Goal: Information Seeking & Learning: Check status

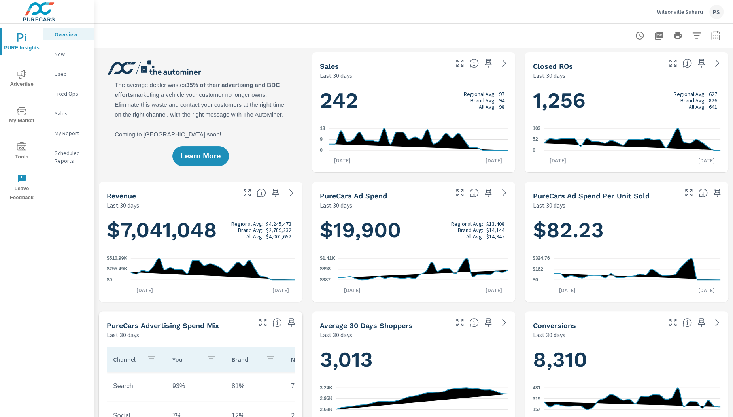
click at [65, 74] on p "Used" at bounding box center [71, 74] width 33 height 8
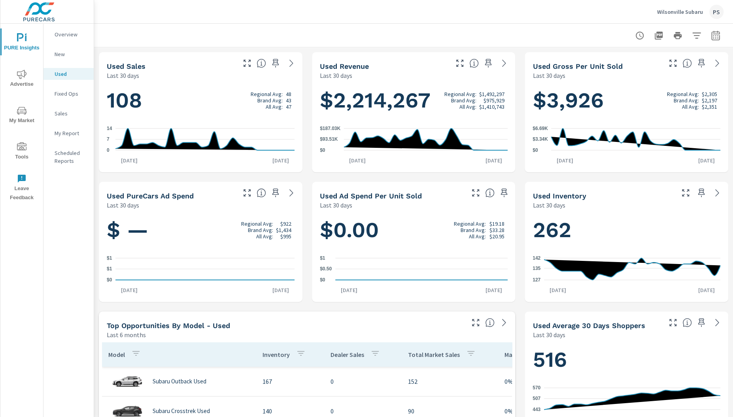
click at [29, 75] on span "Advertise" at bounding box center [22, 79] width 38 height 19
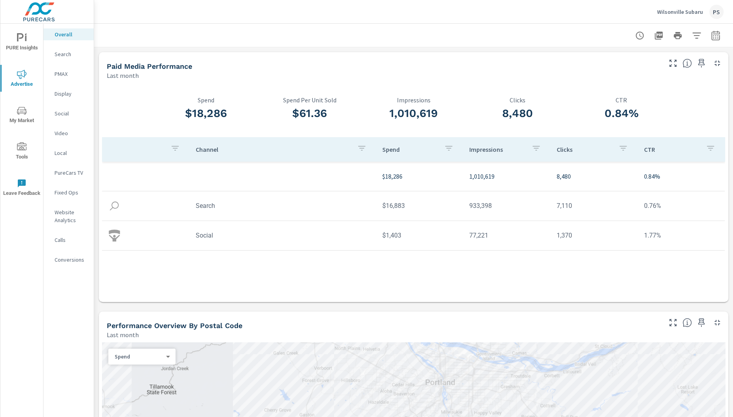
click at [62, 75] on p "PMAX" at bounding box center [71, 74] width 33 height 8
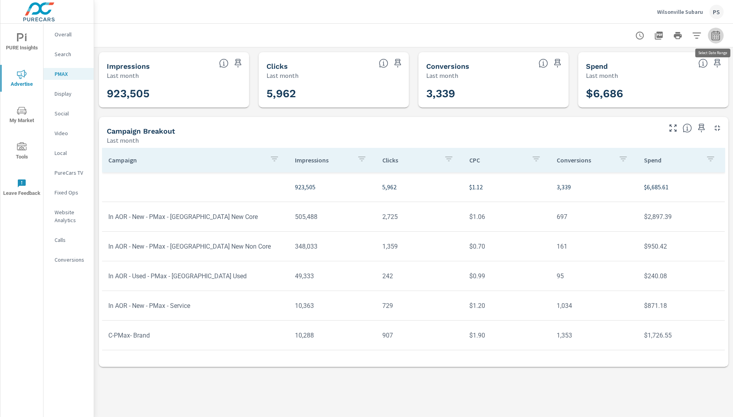
click at [715, 34] on icon "button" at bounding box center [714, 35] width 9 height 9
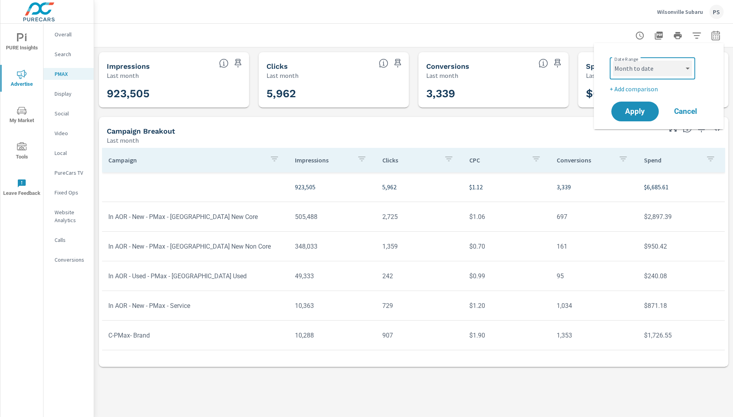
click option "Month to date" at bounding box center [0, 0] width 0 height 0
select select "Month to date"
click at [628, 110] on span "Apply" at bounding box center [634, 112] width 32 height 8
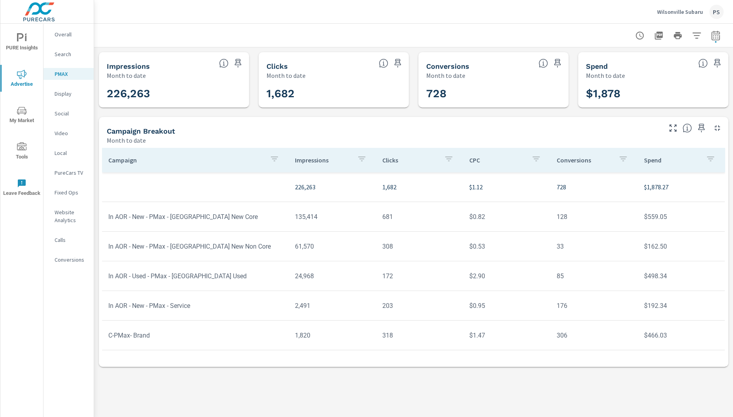
click at [19, 41] on icon "nav menu" at bounding box center [21, 37] width 9 height 9
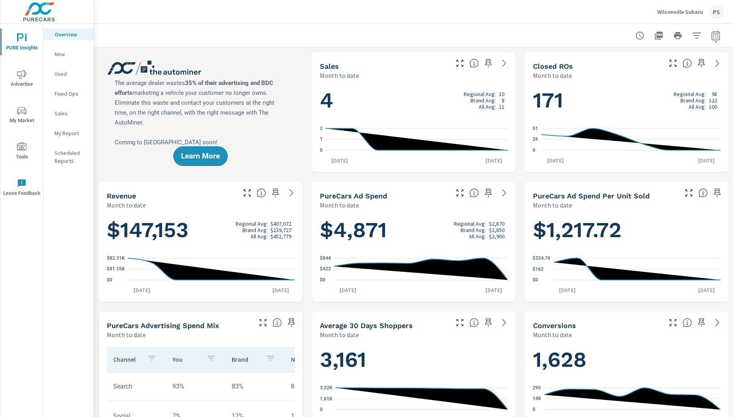
click at [74, 385] on div "Overview New Used Fixed Ops Sales My Report Scheduled Reports" at bounding box center [68, 220] width 50 height 393
click at [495, 16] on div "Wilsonville Subaru PS" at bounding box center [414, 11] width 620 height 23
click at [20, 79] on span "Advertise" at bounding box center [22, 79] width 38 height 19
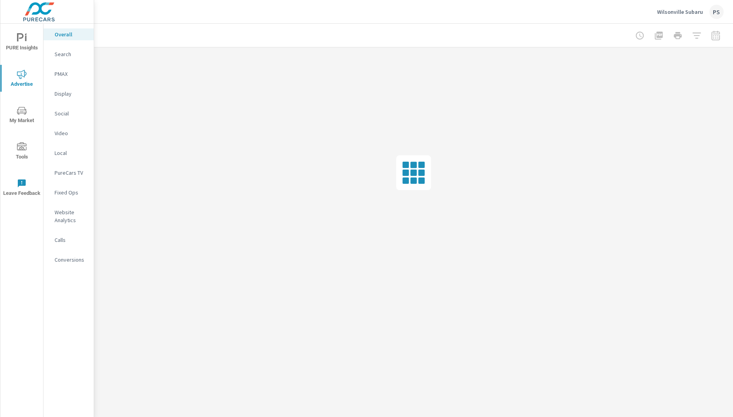
click at [57, 74] on p "PMAX" at bounding box center [71, 74] width 33 height 8
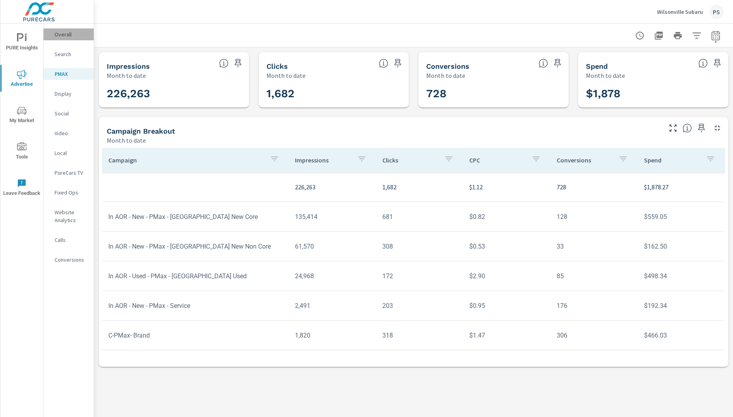
click at [66, 34] on p "Overall" at bounding box center [71, 34] width 33 height 8
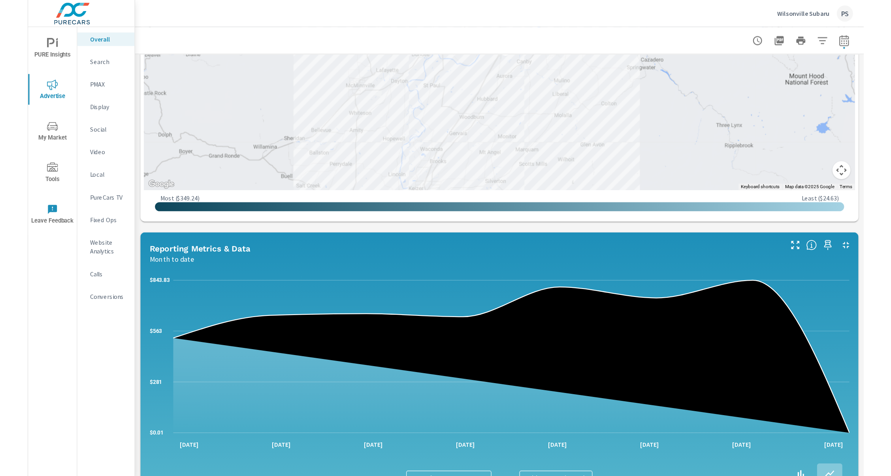
scroll to position [603, 0]
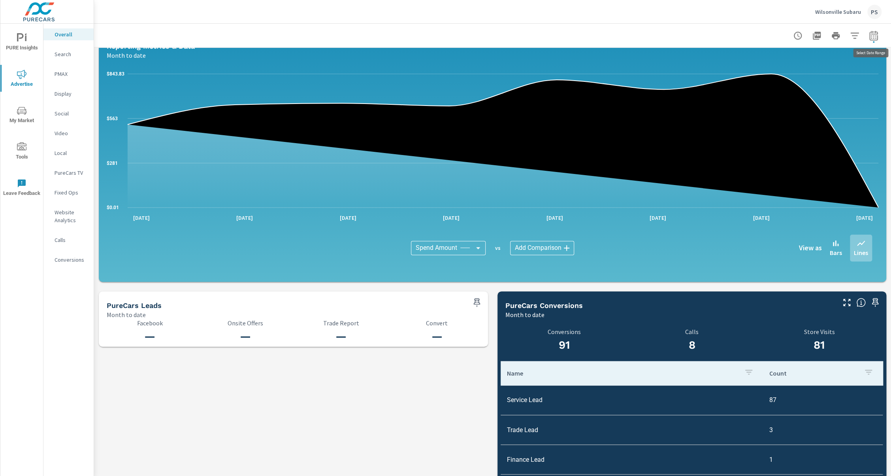
click at [732, 36] on icon "button" at bounding box center [873, 35] width 9 height 9
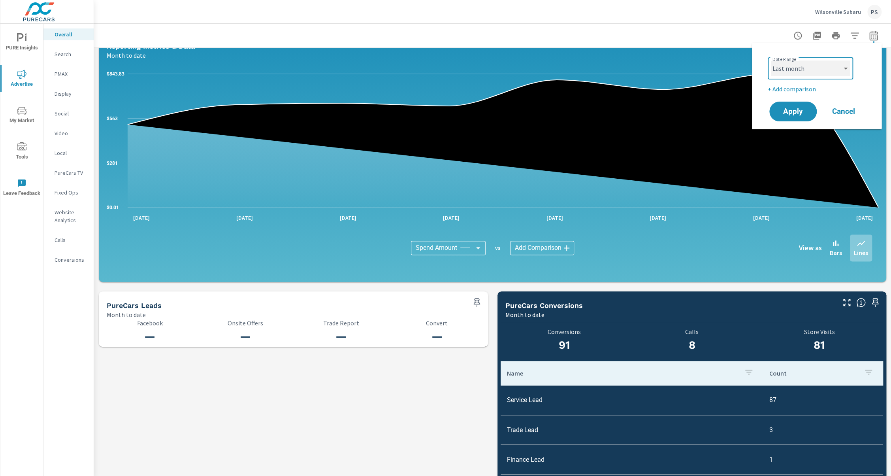
click option "Last month" at bounding box center [0, 0] width 0 height 0
select select "Last month"
click at [732, 110] on span "Apply" at bounding box center [793, 112] width 32 height 8
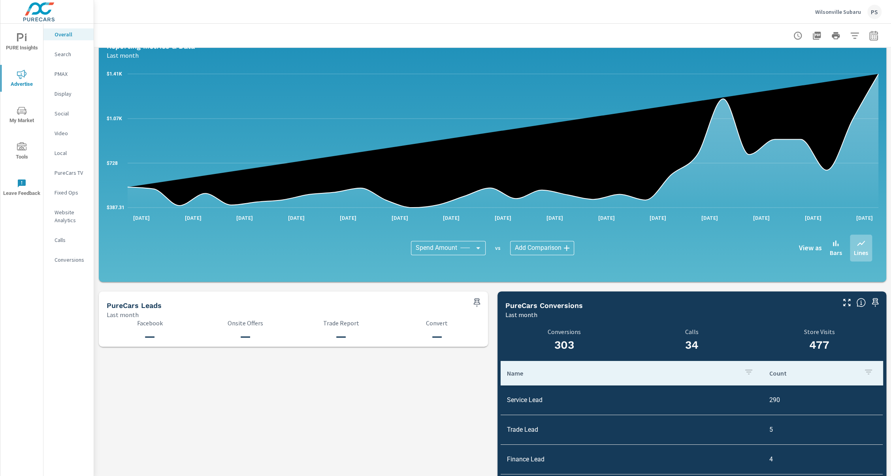
click at [732, 6] on div "Wilsonville Subaru PS" at bounding box center [493, 11] width 778 height 23
click at [732, 33] on icon "button" at bounding box center [873, 35] width 9 height 9
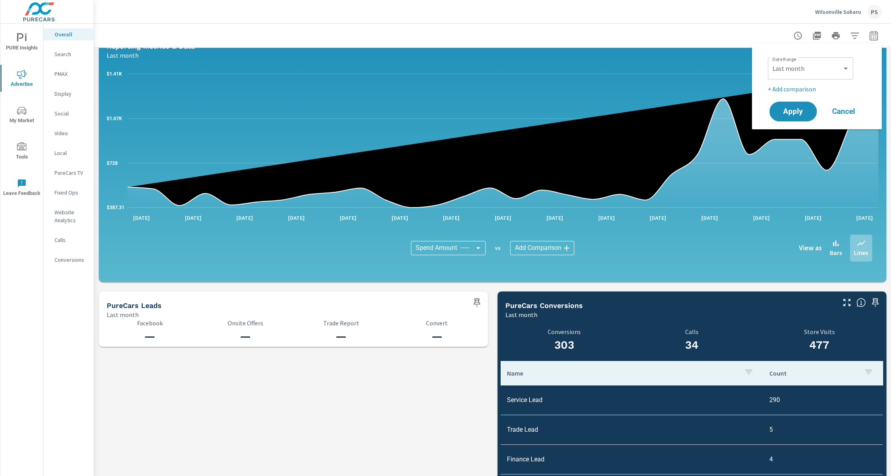
click at [732, 59] on div "Custom [DATE] Last week Last 7 days Last 14 days Last 30 days Last 45 days Last…" at bounding box center [810, 68] width 85 height 22
click at [732, 65] on select "Custom [DATE] Last week Last 7 days Last 14 days Last 30 days Last 45 days Last…" at bounding box center [810, 68] width 79 height 16
click option "Month to date" at bounding box center [0, 0] width 0 height 0
select select "Month to date"
click at [732, 109] on span "Apply" at bounding box center [793, 112] width 32 height 8
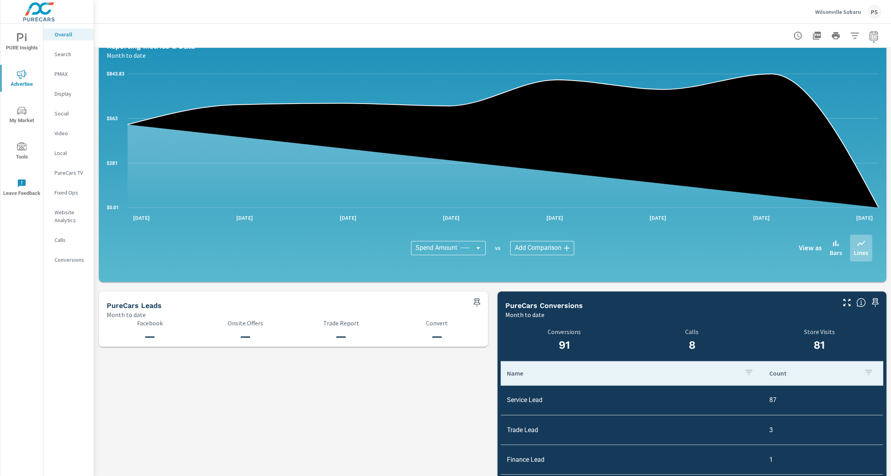
drag, startPoint x: 658, startPoint y: 18, endPoint x: 646, endPoint y: 2, distance: 19.4
click at [658, 18] on div "Wilsonville Subaru PS" at bounding box center [493, 11] width 778 height 23
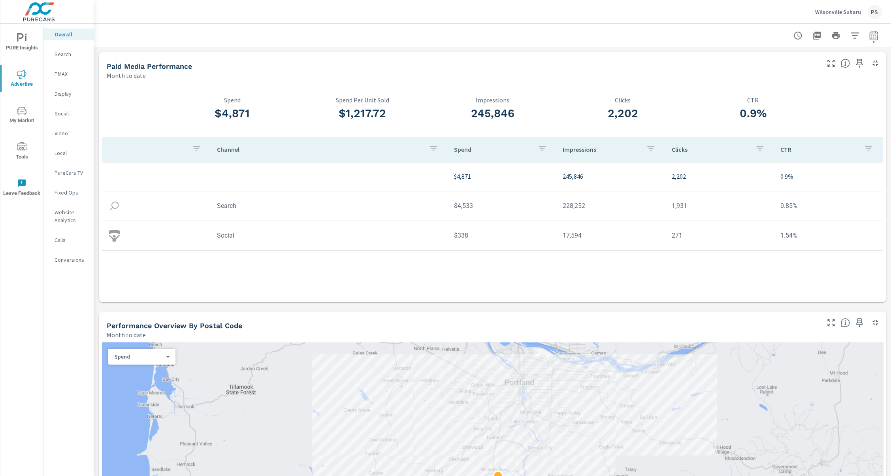
click at [344, 57] on div "Paid Media Performance Month to date" at bounding box center [460, 66] width 723 height 28
click at [57, 54] on p "Search" at bounding box center [71, 54] width 33 height 8
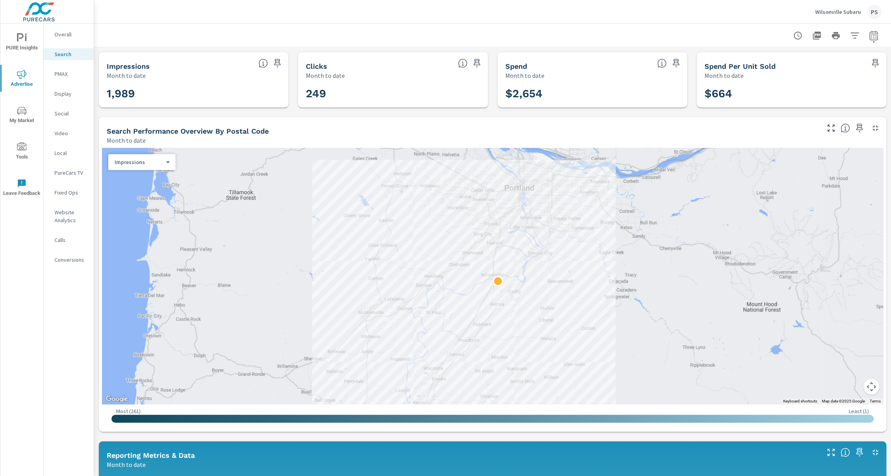
click at [732, 36] on icon "button" at bounding box center [873, 35] width 9 height 9
click at [732, 73] on select "Custom [DATE] Last week Last 7 days Last 14 days Last 30 days Last 45 days Last…" at bounding box center [810, 68] width 79 height 16
click option "Last month" at bounding box center [0, 0] width 0 height 0
select select "Last month"
click at [732, 107] on button "Apply" at bounding box center [793, 111] width 49 height 21
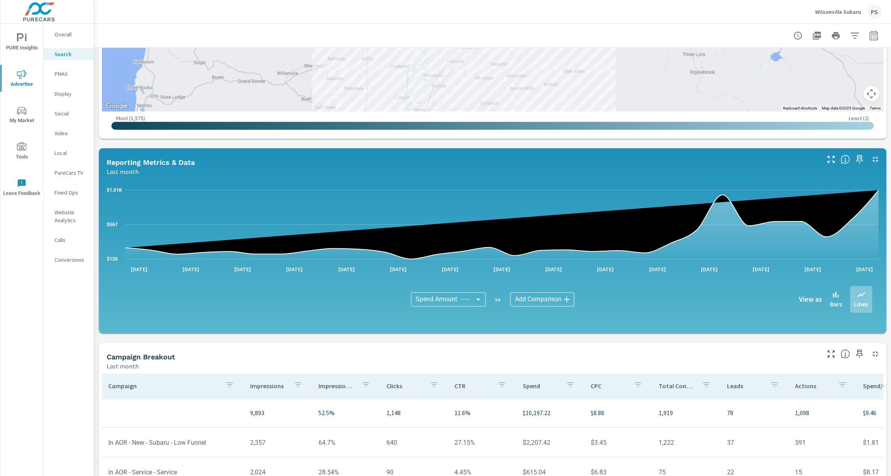
scroll to position [307, 0]
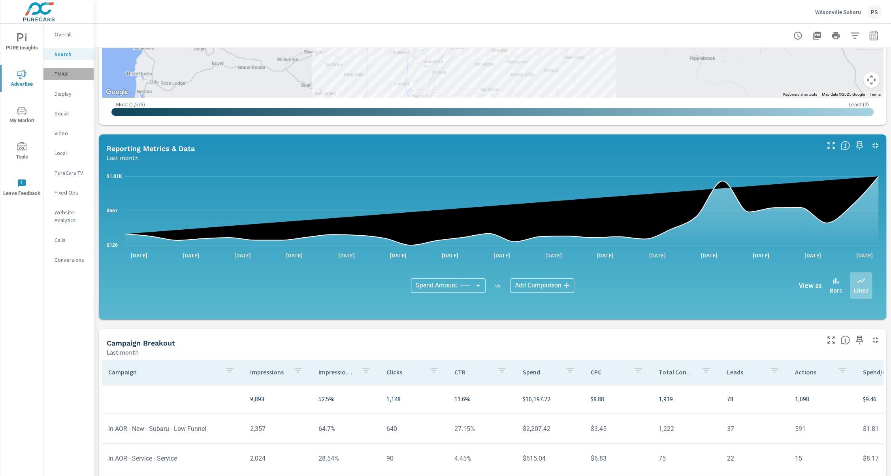
click at [65, 73] on p "PMAX" at bounding box center [71, 74] width 33 height 8
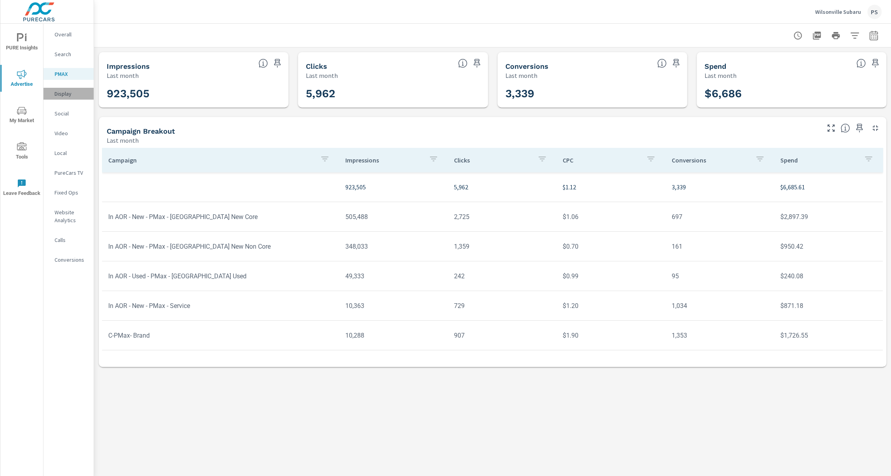
click at [58, 99] on div "Display" at bounding box center [68, 94] width 50 height 12
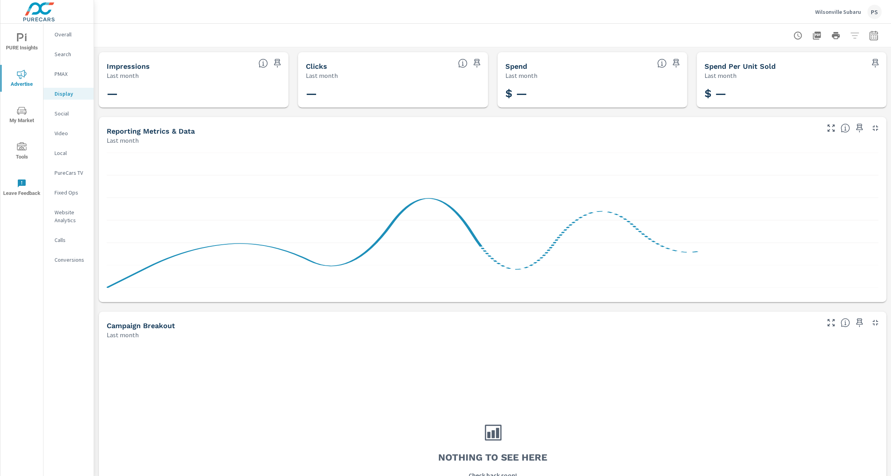
scroll to position [90, 0]
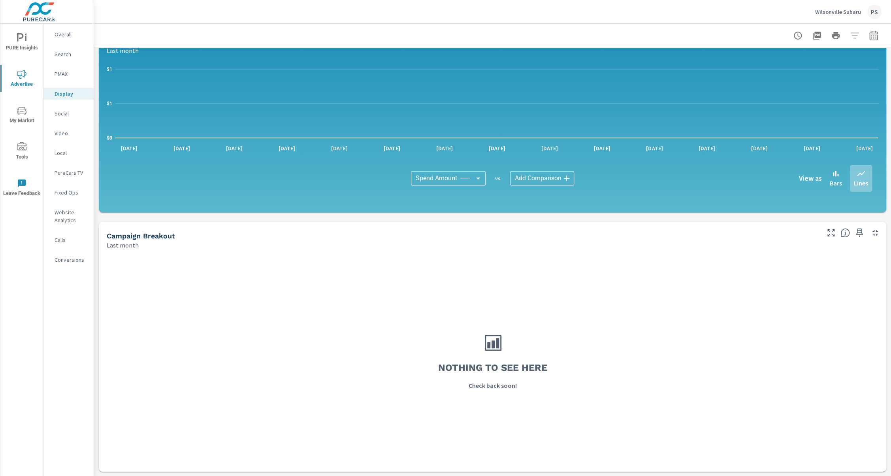
click at [70, 52] on p "Search" at bounding box center [71, 54] width 33 height 8
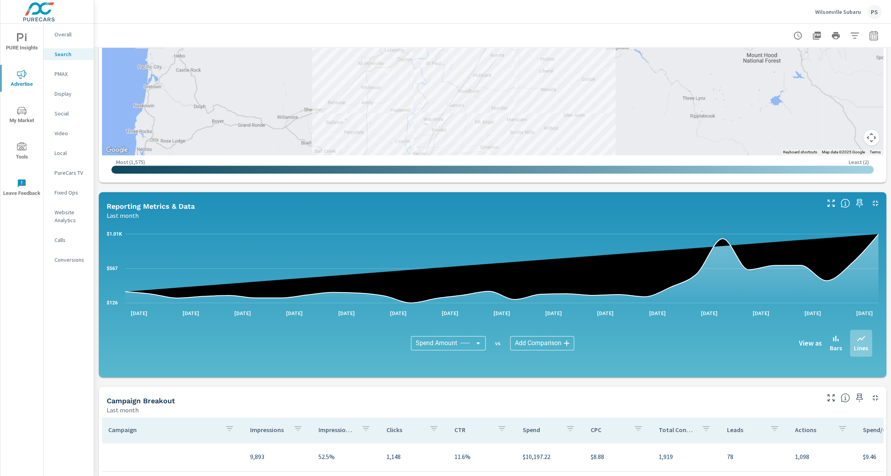
scroll to position [381, 0]
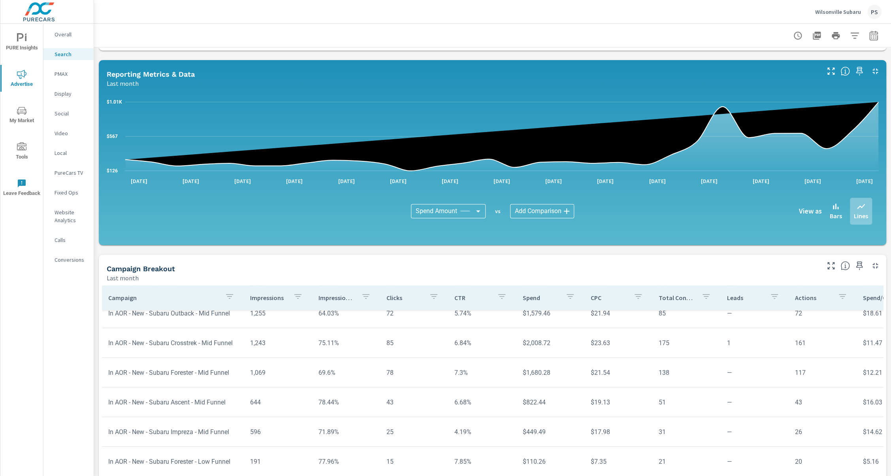
scroll to position [236, 0]
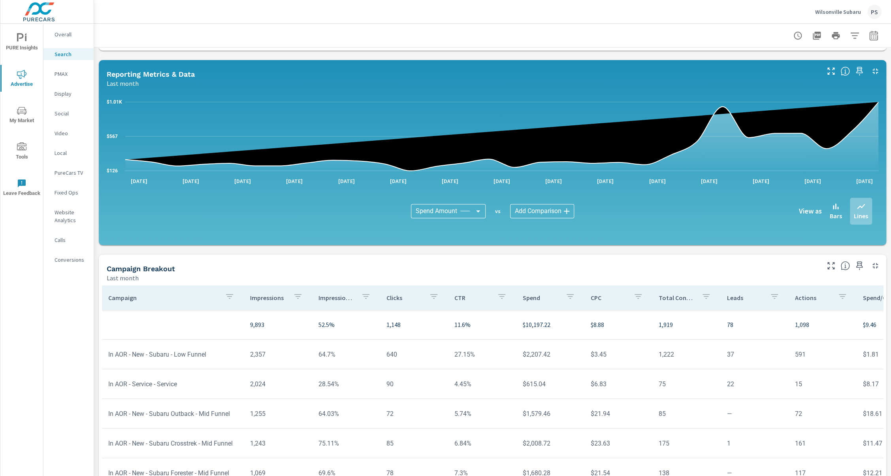
click at [24, 83] on span "Advertise" at bounding box center [22, 79] width 38 height 19
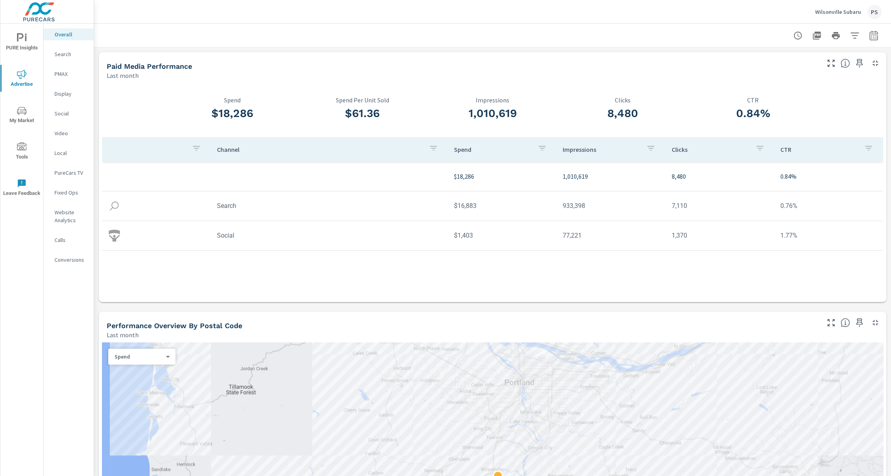
click at [24, 149] on icon "nav menu" at bounding box center [21, 146] width 9 height 9
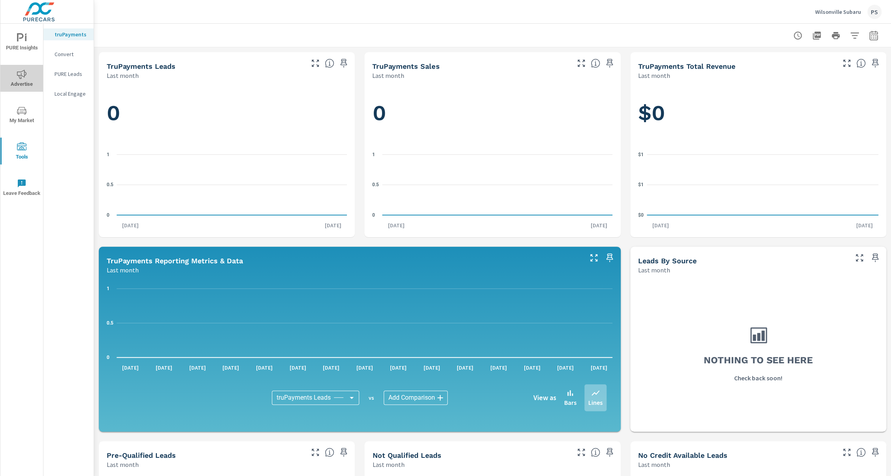
click at [22, 83] on span "Advertise" at bounding box center [22, 79] width 38 height 19
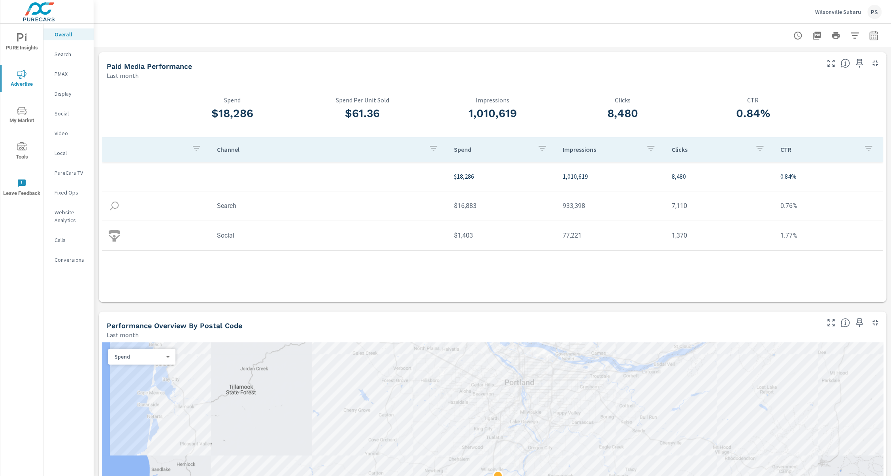
click at [67, 54] on p "Search" at bounding box center [71, 54] width 33 height 8
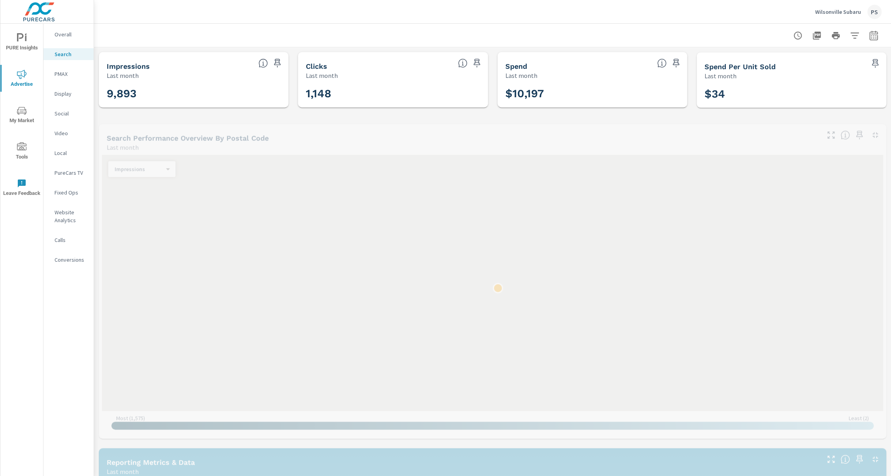
click at [63, 72] on p "PMAX" at bounding box center [71, 74] width 33 height 8
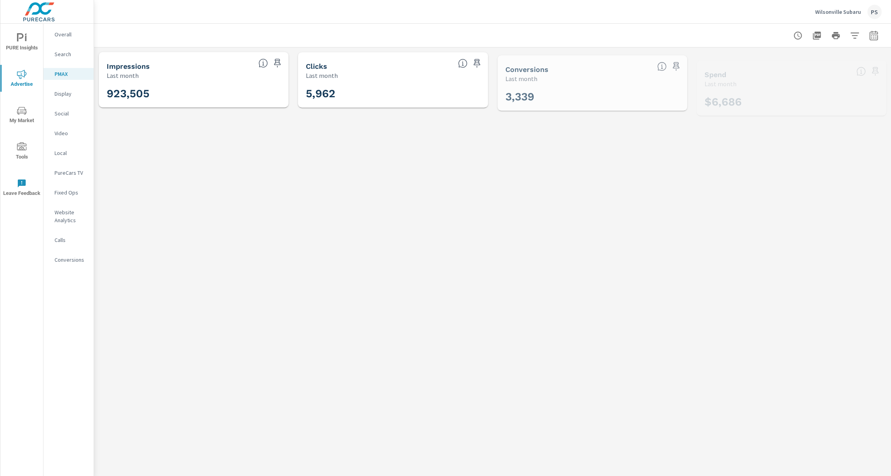
click at [60, 113] on p "Social" at bounding box center [71, 113] width 33 height 8
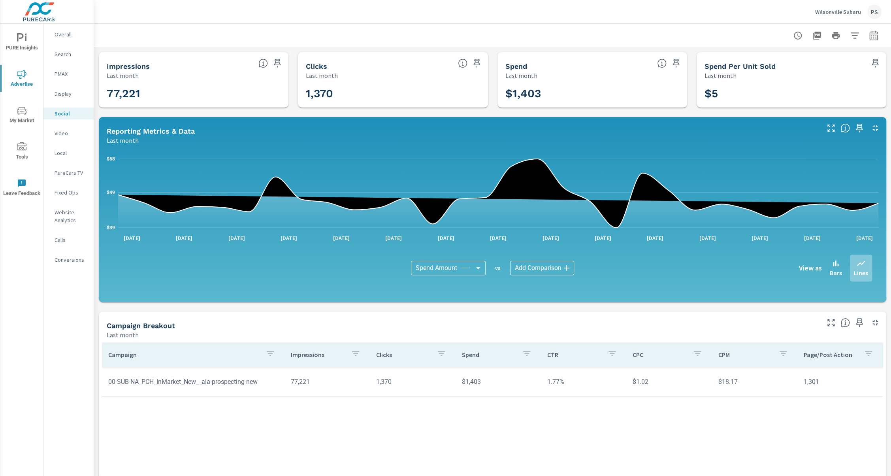
click at [585, 24] on div at bounding box center [493, 35] width 778 height 23
click at [732, 35] on icon "button" at bounding box center [873, 35] width 9 height 9
select select "Last month"
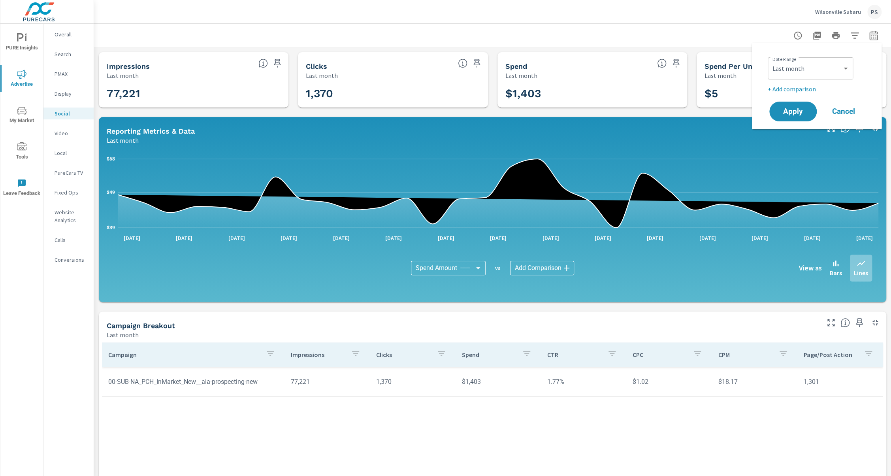
drag, startPoint x: 840, startPoint y: 64, endPoint x: 451, endPoint y: 20, distance: 391.3
click at [451, 20] on div "Wilsonville Subaru PS" at bounding box center [493, 11] width 778 height 23
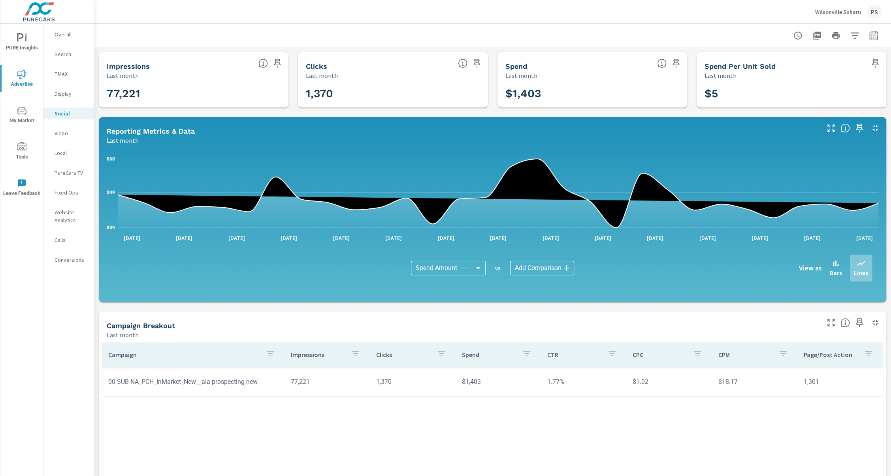
click at [63, 53] on p "Search" at bounding box center [71, 54] width 33 height 8
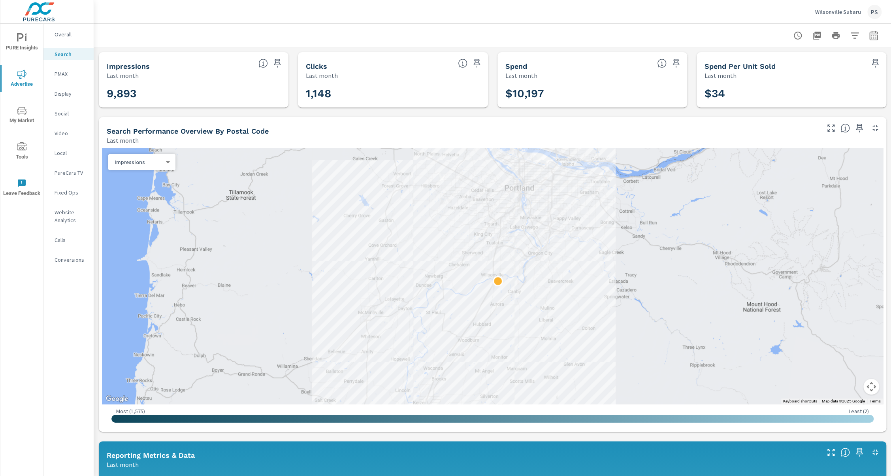
click at [589, 15] on div "Wilsonville Subaru PS" at bounding box center [493, 11] width 778 height 23
click at [72, 195] on p "Fixed Ops" at bounding box center [71, 192] width 33 height 8
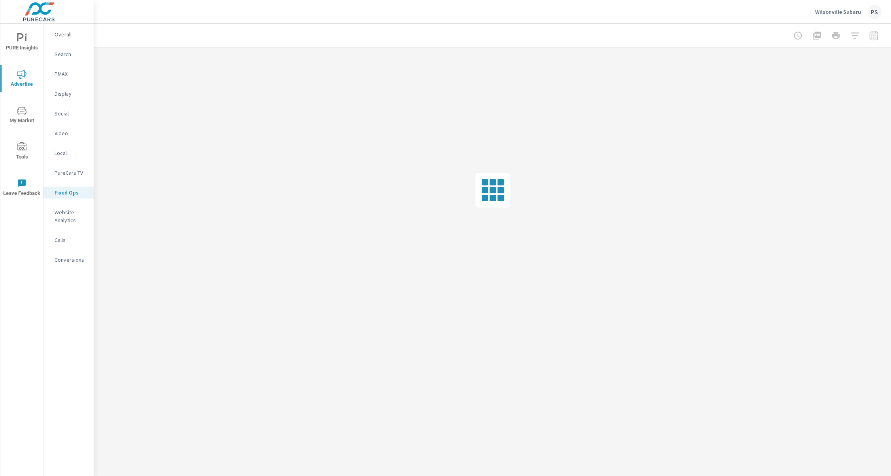
click at [544, 23] on div "Wilsonville Subaru PS" at bounding box center [493, 11] width 778 height 23
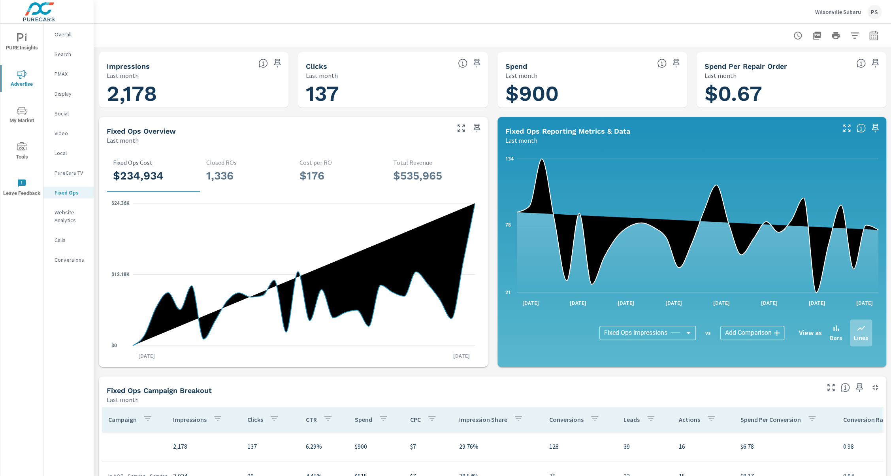
click at [671, 26] on div at bounding box center [493, 35] width 778 height 23
click at [265, 25] on div at bounding box center [493, 35] width 778 height 23
click at [732, 32] on icon "button" at bounding box center [873, 35] width 9 height 9
select select "Last month"
